Goal: Task Accomplishment & Management: Manage account settings

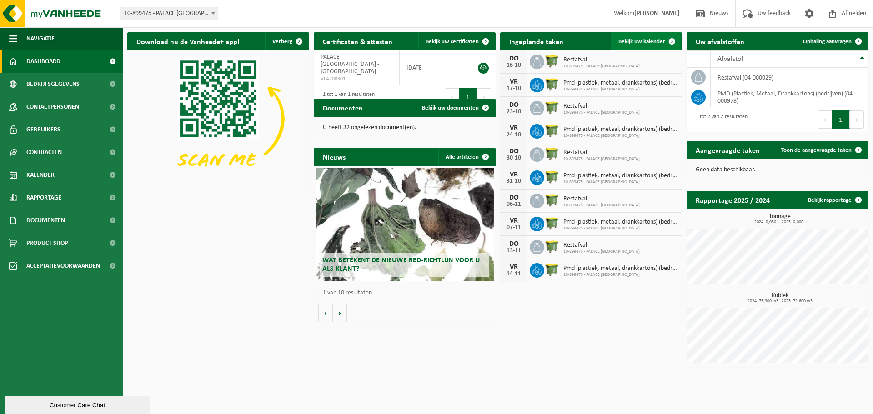
click at [632, 40] on span "Bekijk uw kalender" at bounding box center [641, 42] width 47 height 6
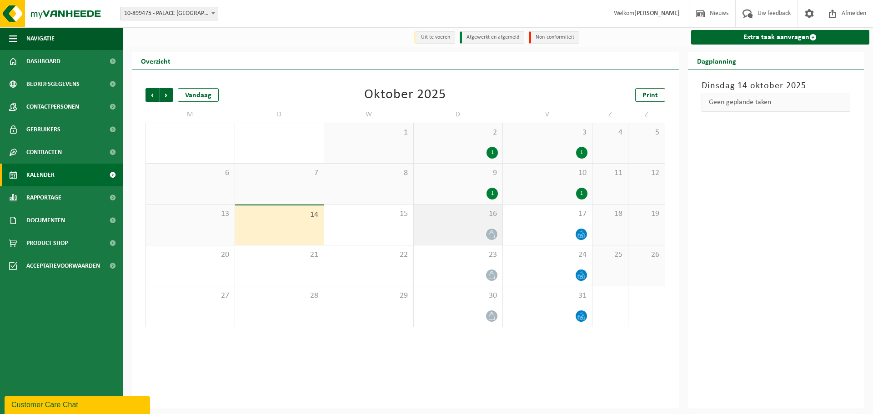
click at [475, 226] on div "16" at bounding box center [458, 225] width 89 height 40
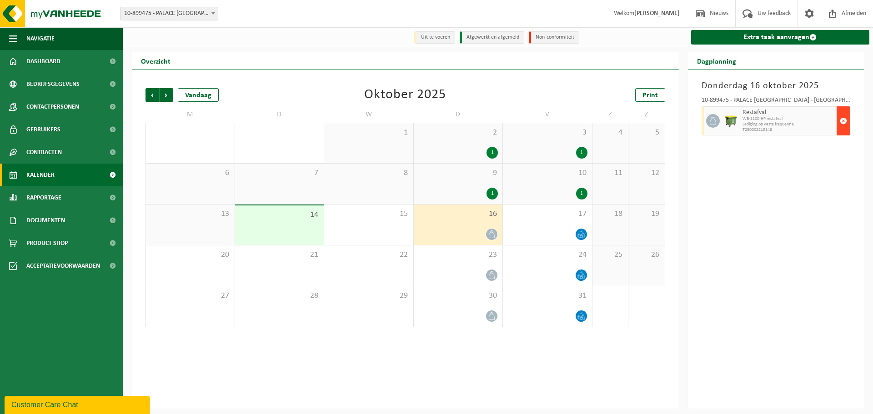
click at [844, 122] on span "button" at bounding box center [843, 121] width 7 height 18
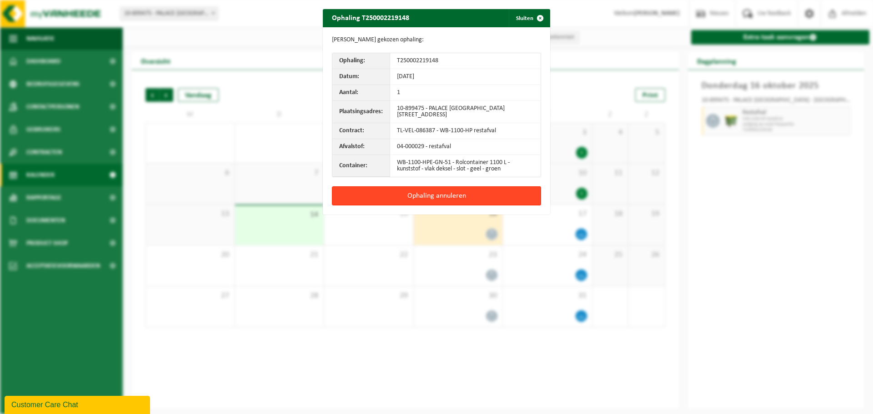
click at [480, 193] on button "Ophaling annuleren" at bounding box center [436, 195] width 209 height 19
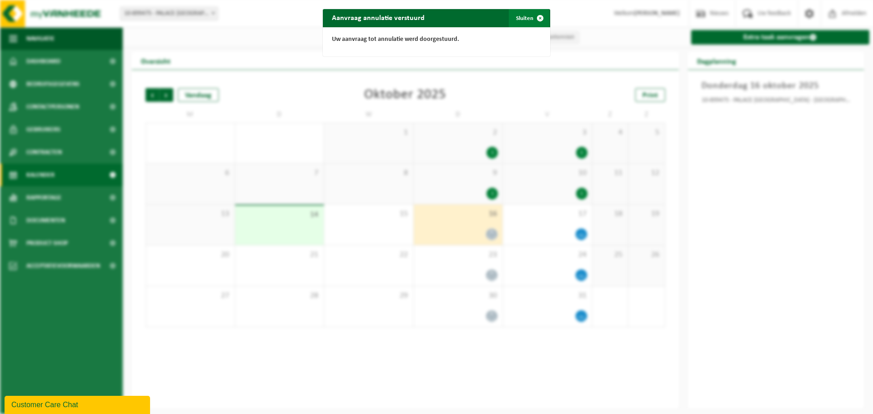
click at [531, 19] on span "button" at bounding box center [540, 18] width 18 height 18
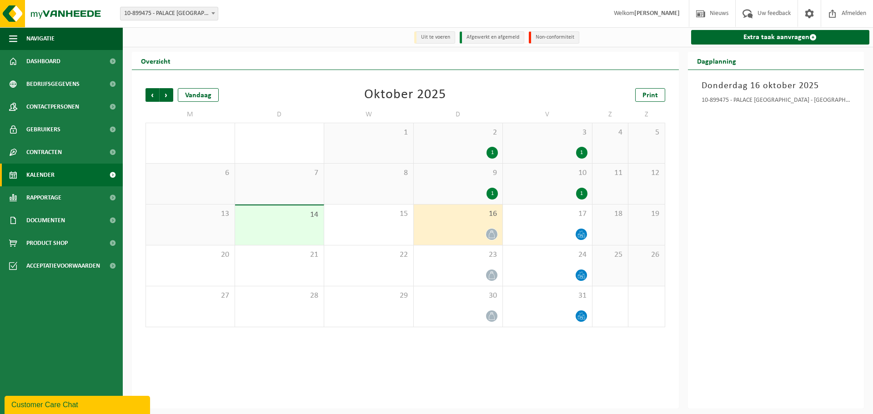
click at [453, 226] on div "16" at bounding box center [458, 225] width 89 height 40
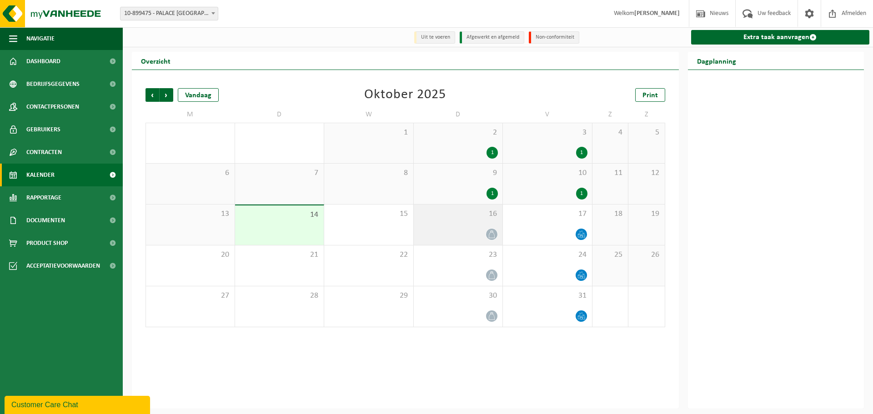
click at [476, 228] on div "16" at bounding box center [458, 225] width 89 height 40
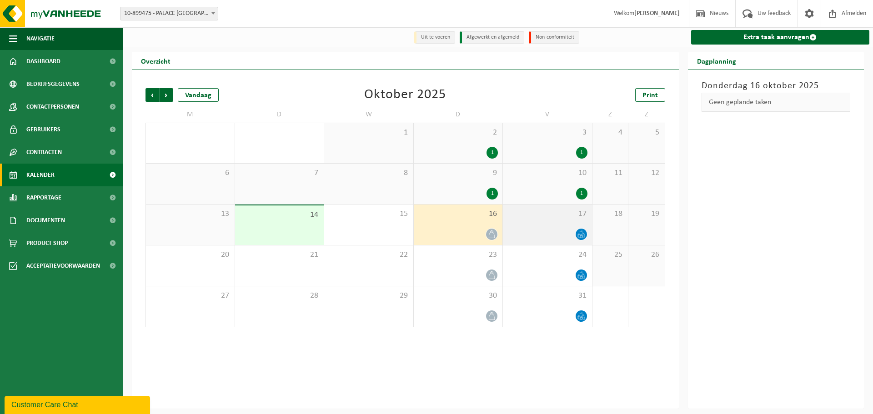
click at [560, 221] on div "17" at bounding box center [547, 225] width 89 height 40
